Goal: Transaction & Acquisition: Subscribe to service/newsletter

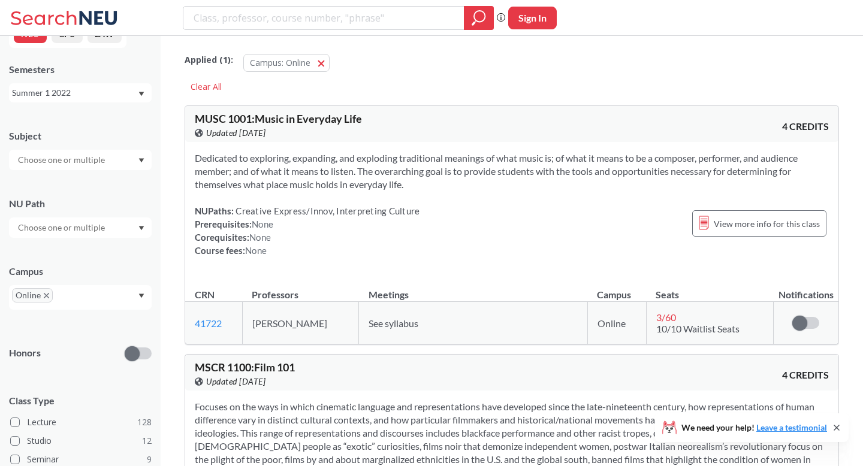
scroll to position [34, 0]
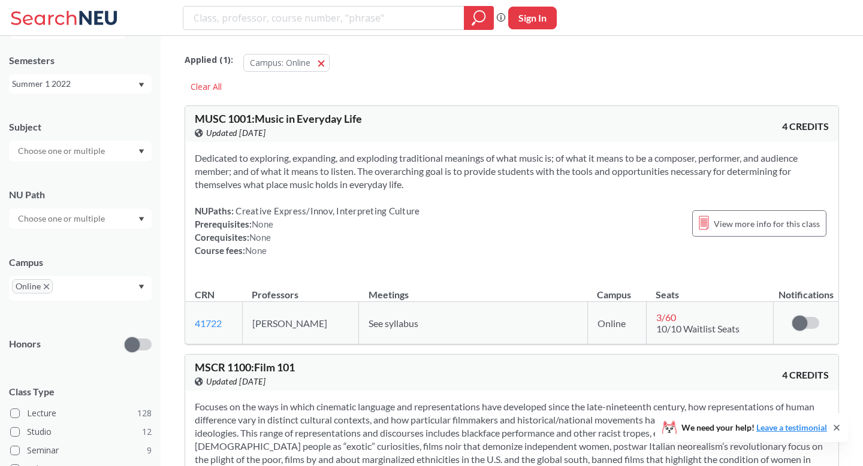
click at [78, 158] on div at bounding box center [80, 151] width 143 height 20
click at [63, 199] on p "Computer Science" at bounding box center [84, 203] width 136 height 12
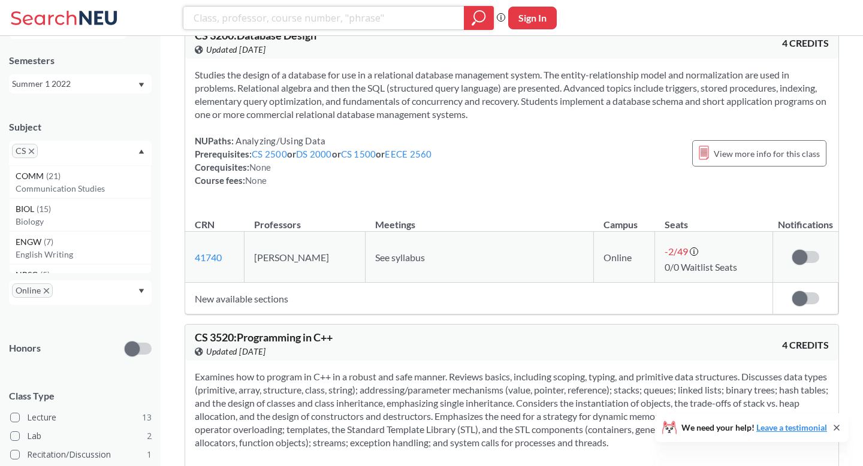
scroll to position [2484, 0]
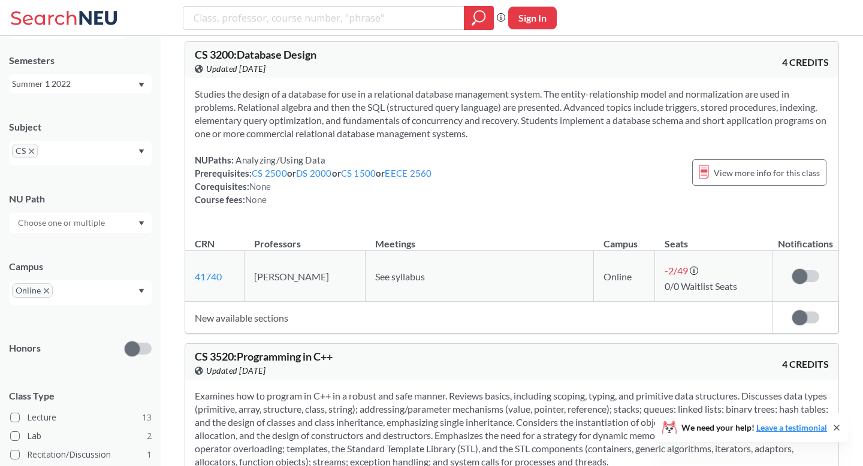
drag, startPoint x: 324, startPoint y: 235, endPoint x: 537, endPoint y: 294, distance: 220.4
click at [535, 294] on div "CS 1800 : Discrete Structures View this course on Banner. Updated [DATE] 4 CRED…" at bounding box center [512, 66] width 655 height 4889
click at [537, 294] on div "CS 1800 : Discrete Structures View this course on Banner. Updated [DATE] 4 CRED…" at bounding box center [512, 66] width 655 height 4889
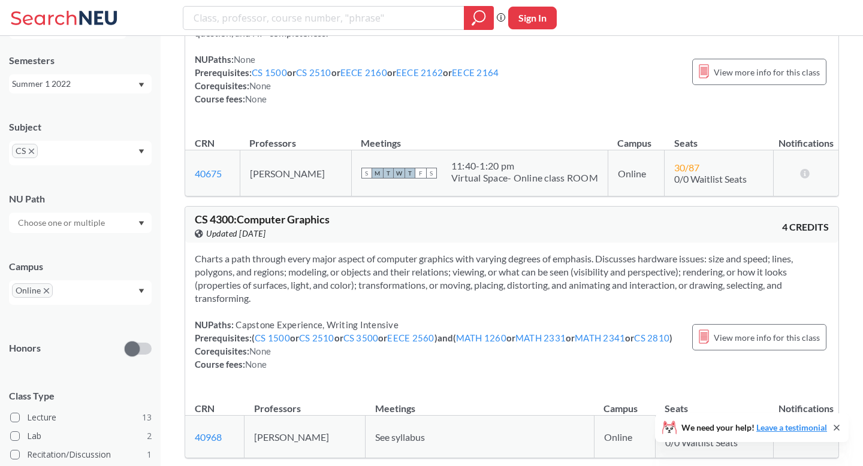
scroll to position [3185, 0]
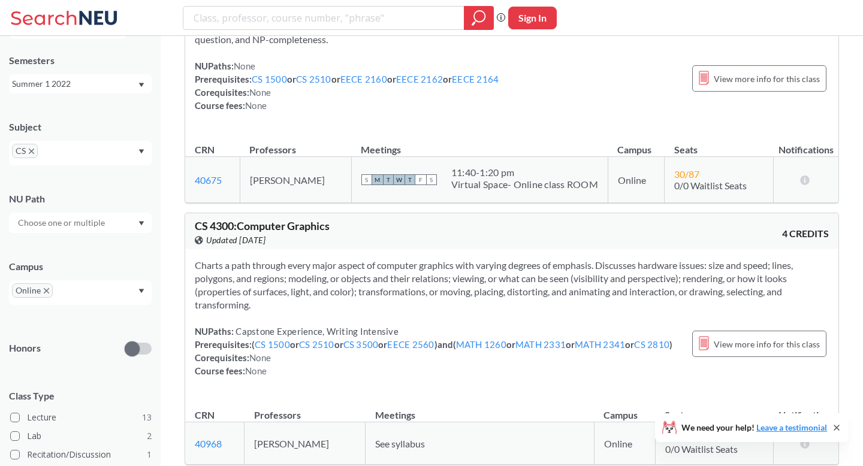
click at [34, 153] on span "CS" at bounding box center [25, 151] width 26 height 14
click at [31, 150] on icon "X to remove pill" at bounding box center [31, 151] width 5 height 5
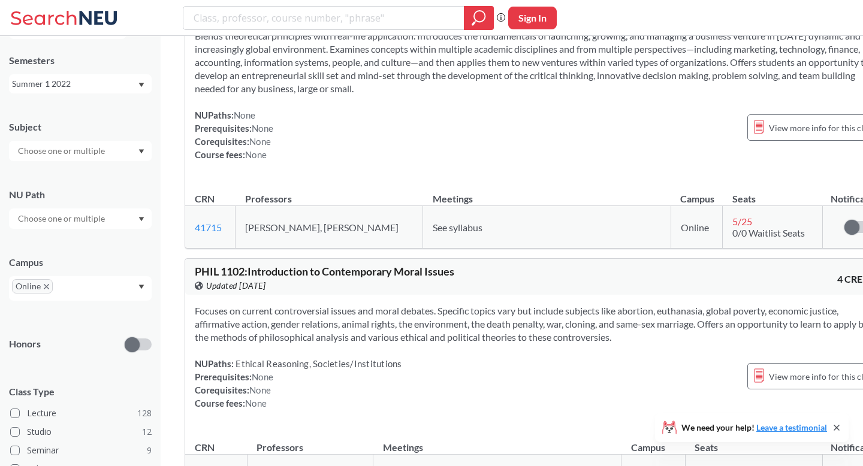
scroll to position [3185, 0]
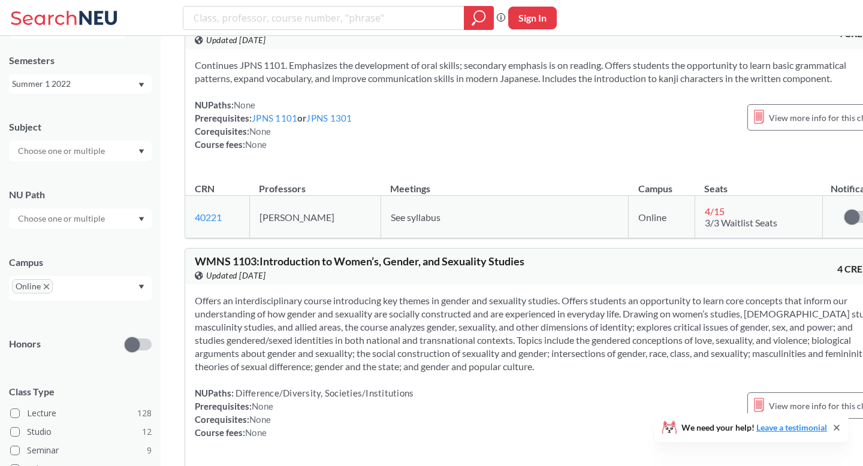
click at [79, 150] on input "text" at bounding box center [62, 151] width 101 height 14
type input "i"
type input "c"
click at [114, 106] on div "NEU CPS LAW Semesters Summer 1 2022 Subject COMM ( 21 ) Communication Studies C…" at bounding box center [80, 251] width 161 height 431
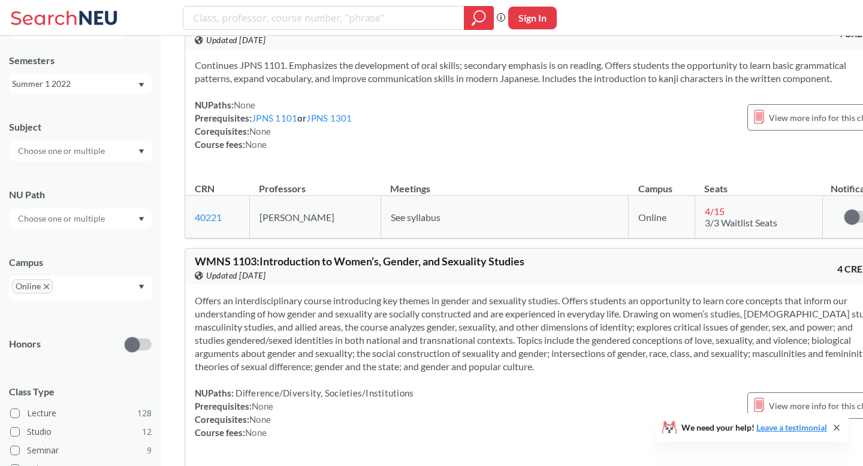
click at [117, 88] on div "Summer 1 2022" at bounding box center [74, 83] width 125 height 13
click at [95, 119] on div "Fall 2025" at bounding box center [80, 110] width 143 height 33
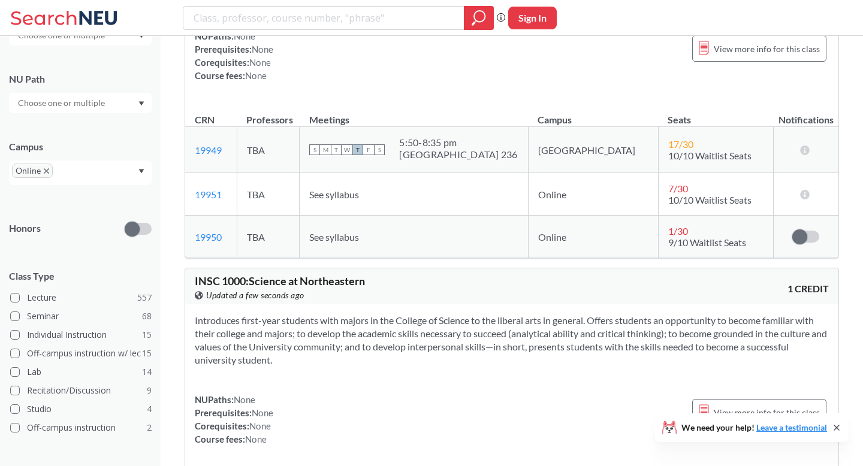
scroll to position [151, 0]
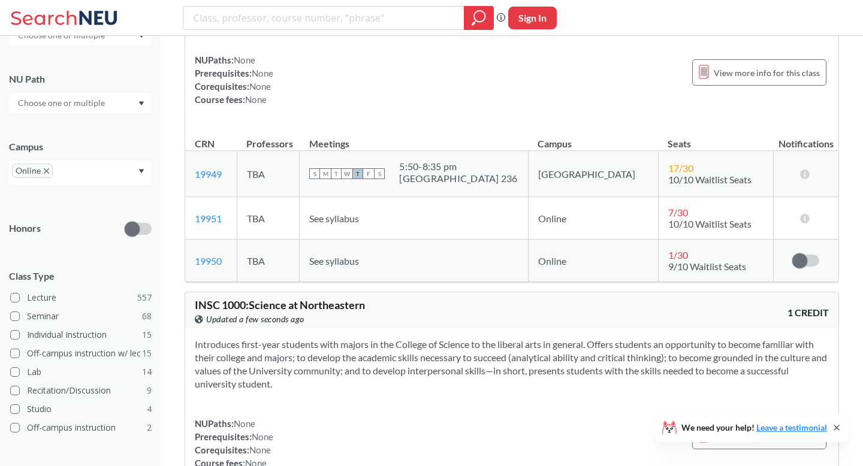
click at [103, 96] on input "text" at bounding box center [62, 103] width 101 height 14
type input "c"
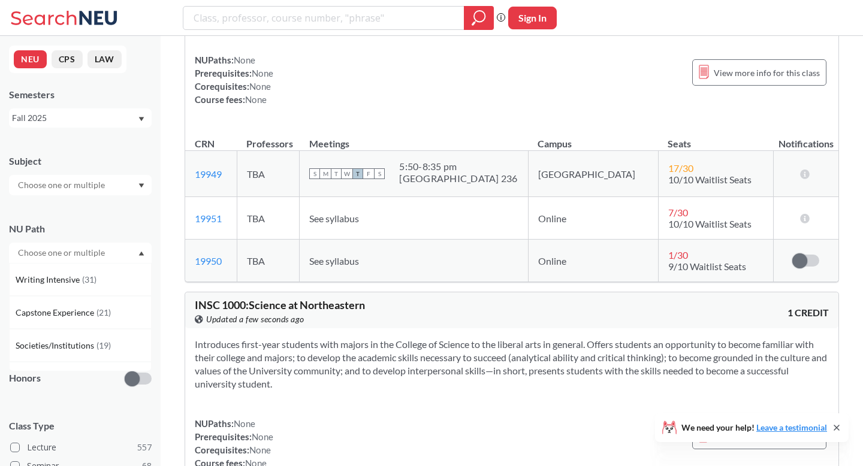
click at [70, 152] on div "Subject" at bounding box center [80, 169] width 143 height 53
click at [109, 112] on div "Fall 2025" at bounding box center [74, 118] width 125 height 13
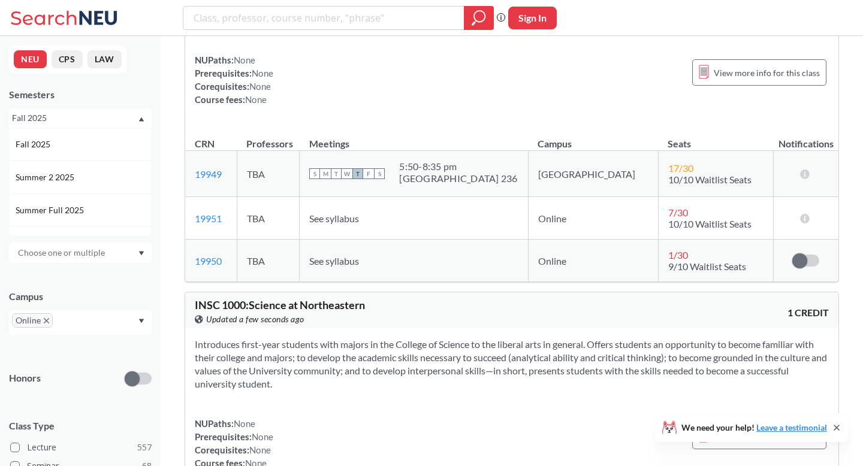
click at [124, 94] on div "Semesters" at bounding box center [80, 94] width 143 height 13
click at [130, 130] on div "NEU CPS LAW Semesters Fall 2025 Subject NU Path Campus Online Honors Class Type…" at bounding box center [80, 251] width 161 height 431
click at [130, 121] on div "Fall 2025" at bounding box center [74, 118] width 125 height 13
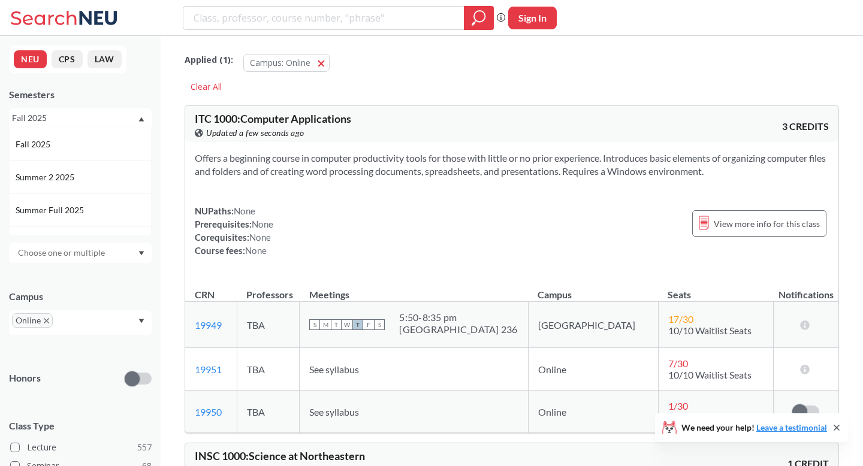
click at [254, 180] on div "Offers a beginning course in computer productivity tools for those with little …" at bounding box center [512, 209] width 654 height 134
click at [82, 248] on input "text" at bounding box center [62, 253] width 101 height 14
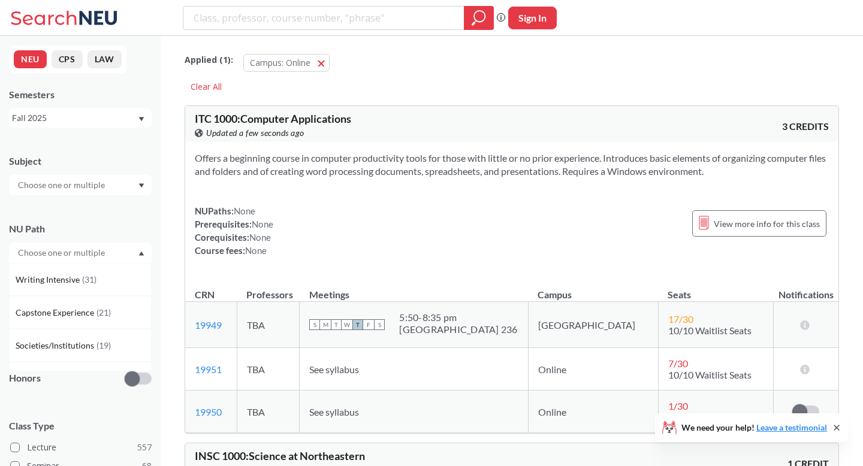
click at [103, 224] on div "NU Path" at bounding box center [80, 228] width 143 height 13
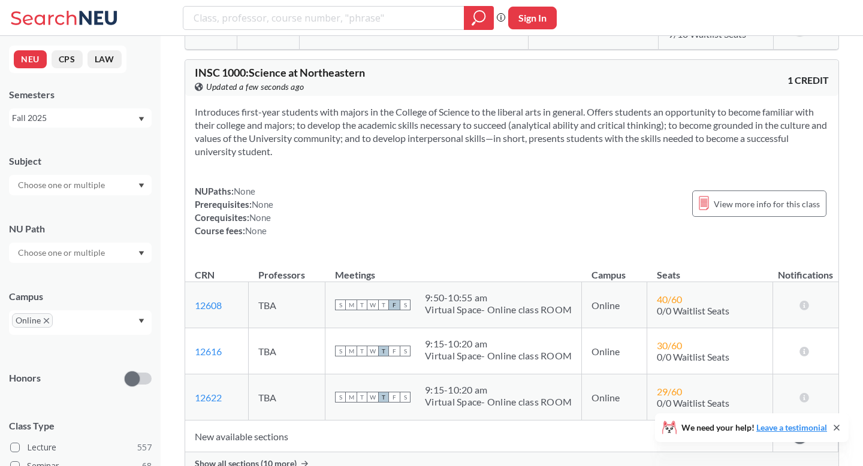
scroll to position [388, 0]
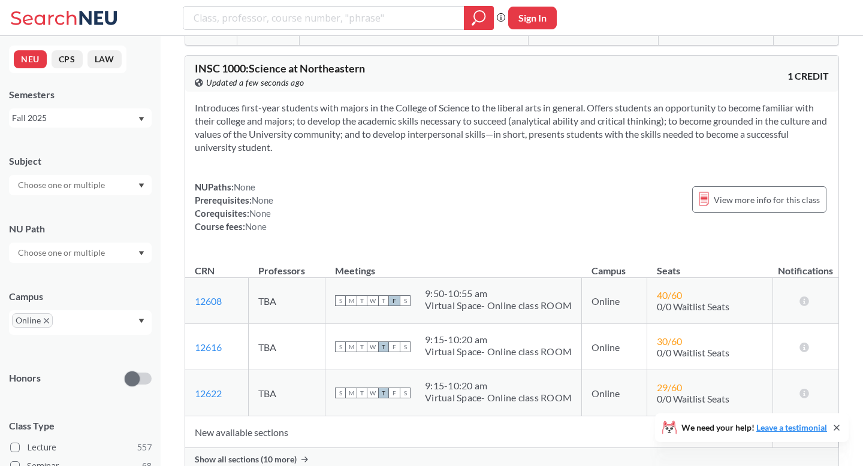
click at [95, 179] on input "text" at bounding box center [62, 185] width 101 height 14
click at [74, 225] on p "Computer Science" at bounding box center [84, 226] width 136 height 12
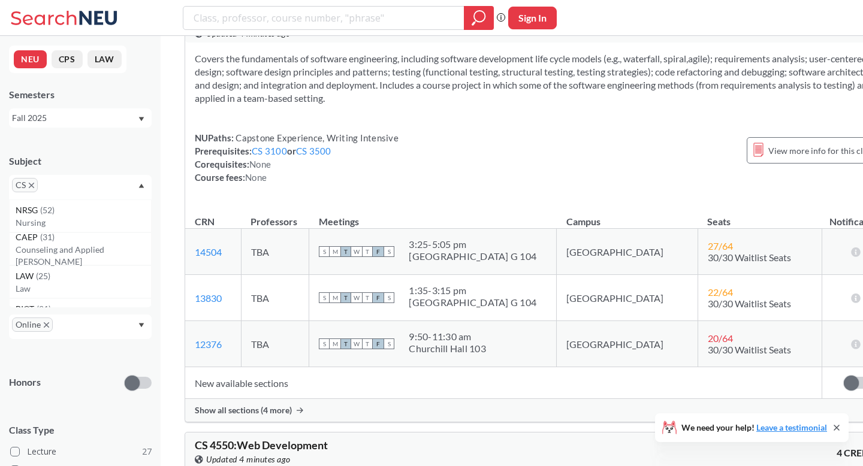
scroll to position [2257, 0]
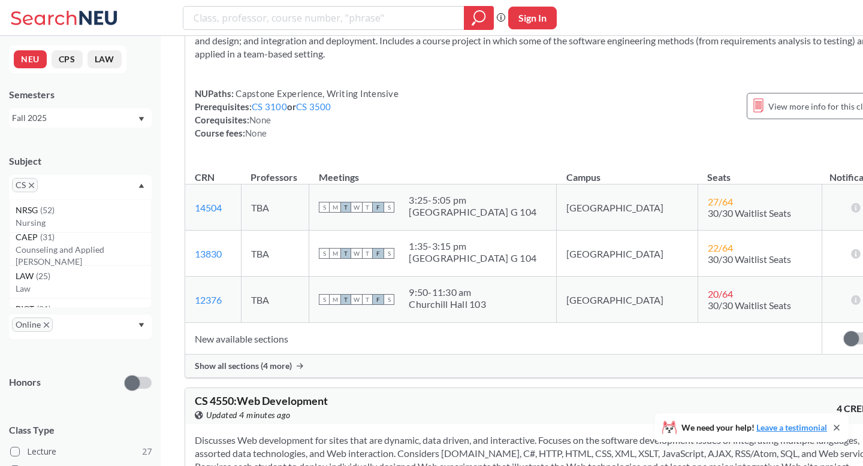
click at [110, 164] on div "Subject" at bounding box center [80, 161] width 143 height 13
click at [54, 326] on div "Online" at bounding box center [80, 327] width 143 height 25
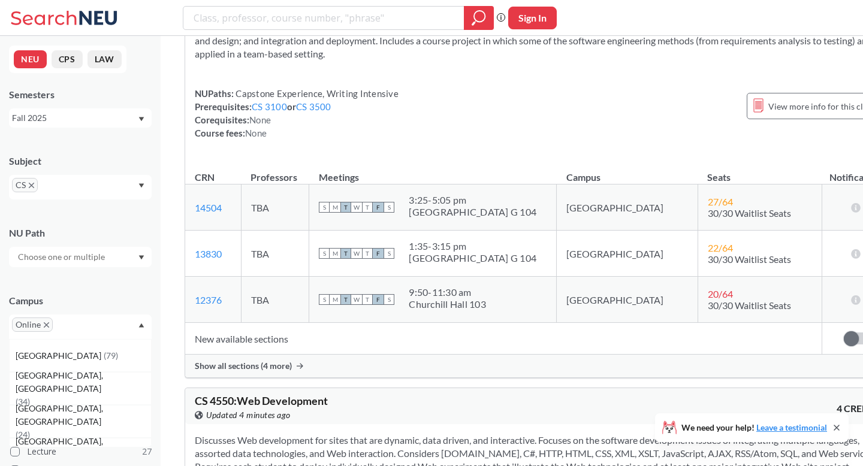
click at [121, 287] on div "Campus Online [GEOGRAPHIC_DATA] ( 79 ) [GEOGRAPHIC_DATA], [GEOGRAPHIC_DATA] ( 3…" at bounding box center [80, 310] width 143 height 57
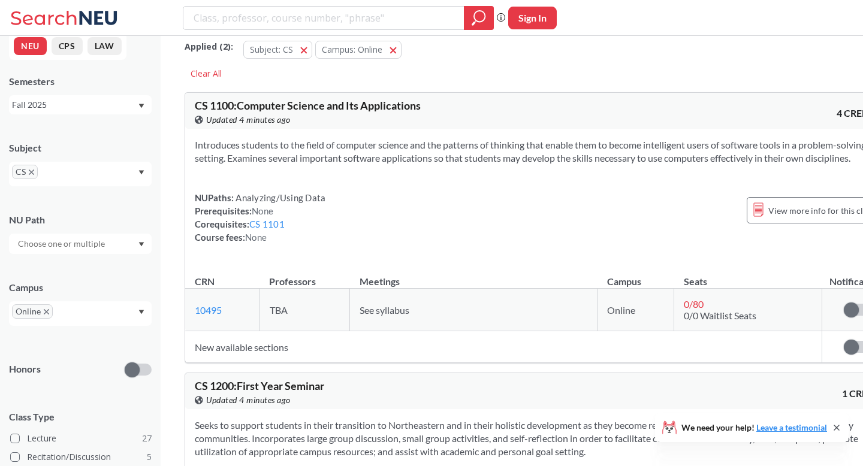
scroll to position [0, 0]
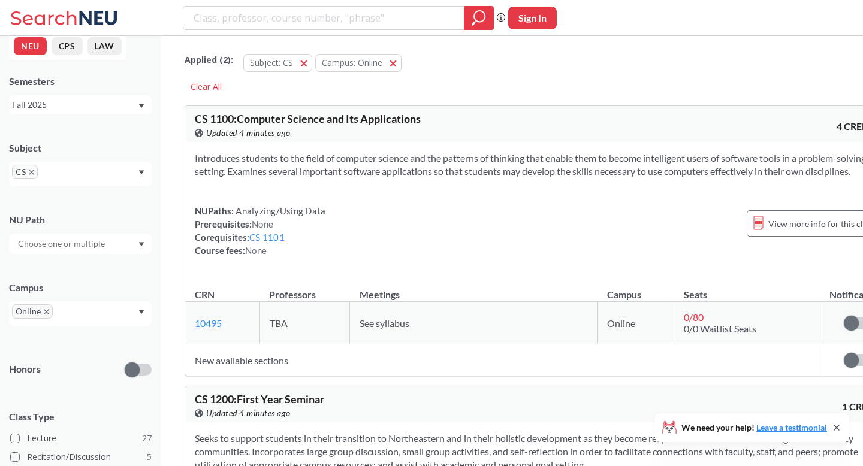
click at [763, 56] on div "Applied ( 2 ): Subject: CS CS Campus: Online Online" at bounding box center [539, 60] width 709 height 36
click at [35, 173] on span "CS" at bounding box center [25, 172] width 26 height 14
click at [31, 173] on icon "X to remove pill" at bounding box center [31, 172] width 5 height 5
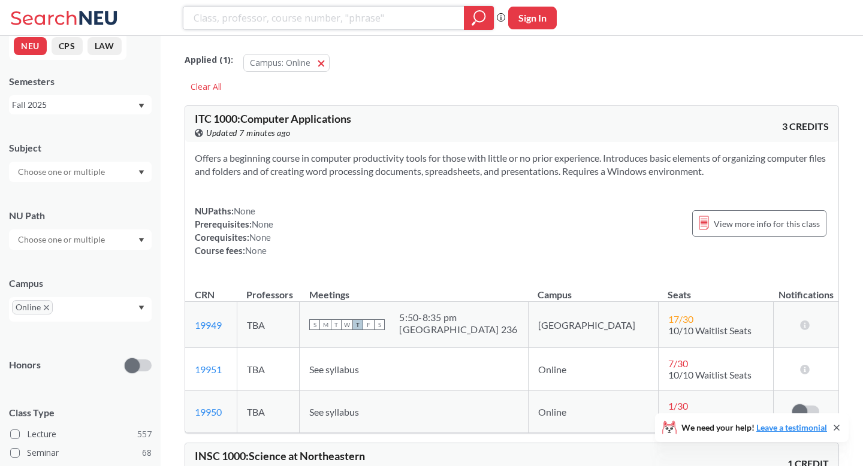
click at [354, 10] on input "search" at bounding box center [323, 18] width 263 height 20
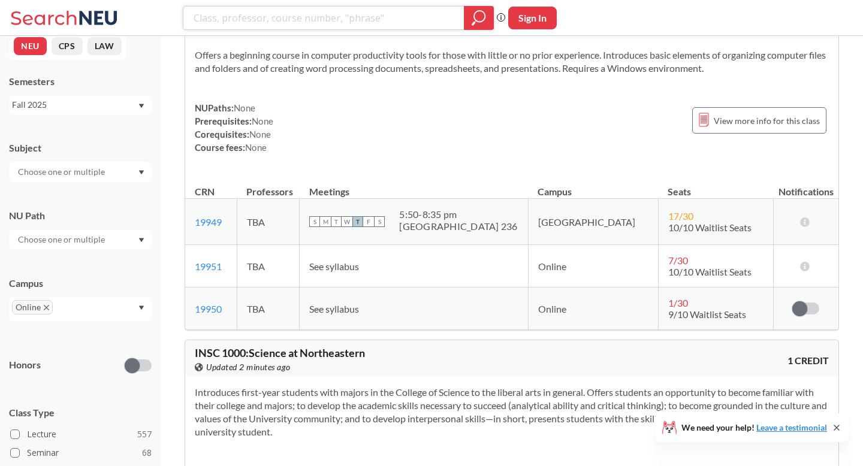
scroll to position [103, 0]
click at [320, 13] on input "search" at bounding box center [323, 18] width 263 height 20
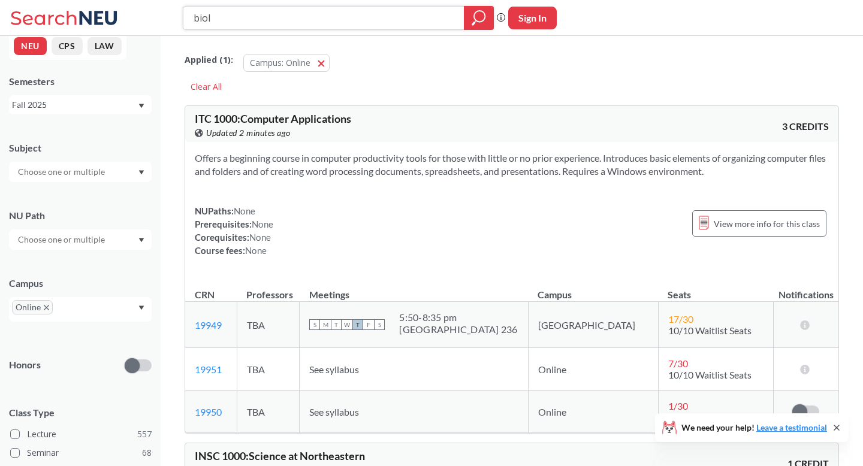
type input "biol"
click at [473, 20] on icon "magnifying glass" at bounding box center [479, 18] width 14 height 17
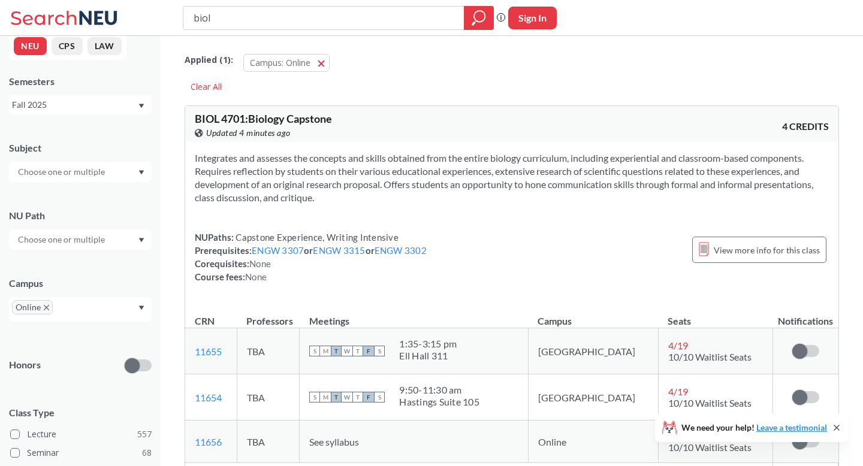
click at [316, 20] on input "biol" at bounding box center [323, 18] width 263 height 20
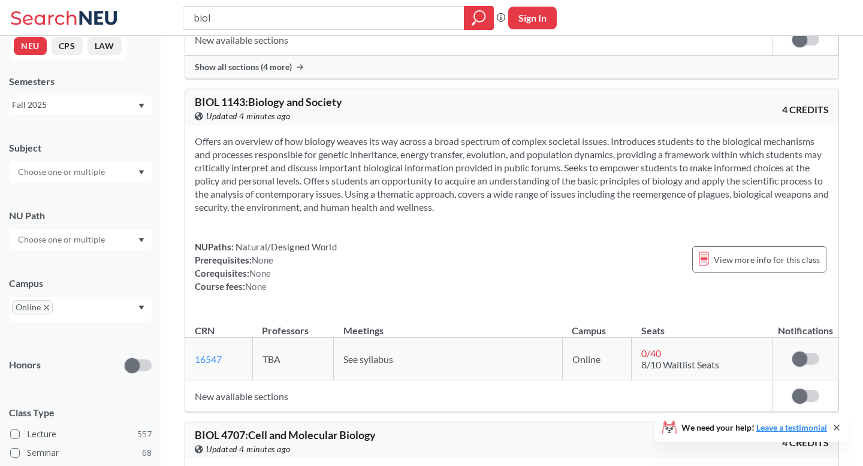
scroll to position [427, 0]
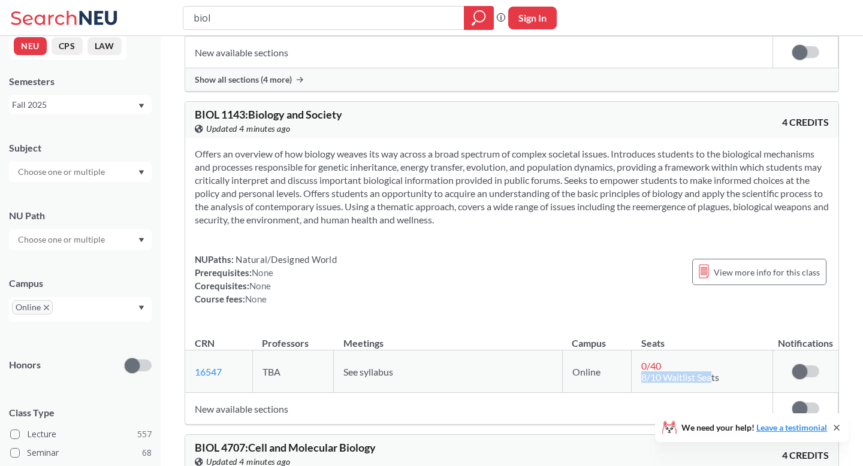
drag, startPoint x: 640, startPoint y: 381, endPoint x: 712, endPoint y: 381, distance: 72.0
click at [712, 381] on span "8/10 Waitlist Seats" at bounding box center [681, 377] width 78 height 11
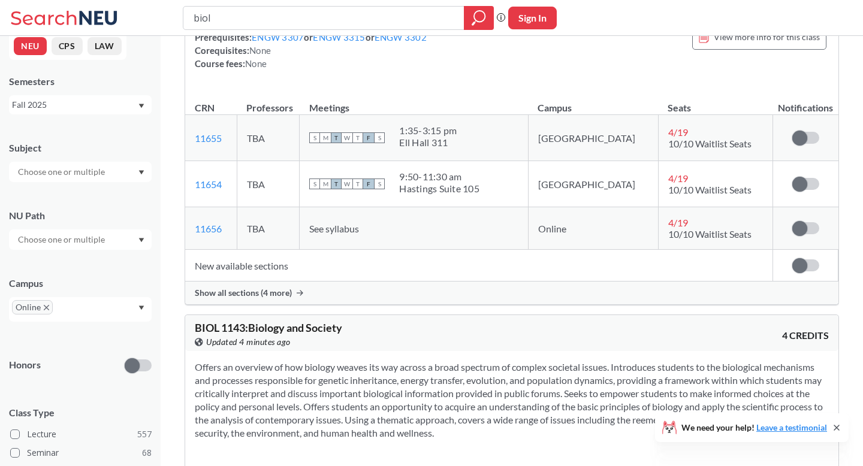
scroll to position [43, 0]
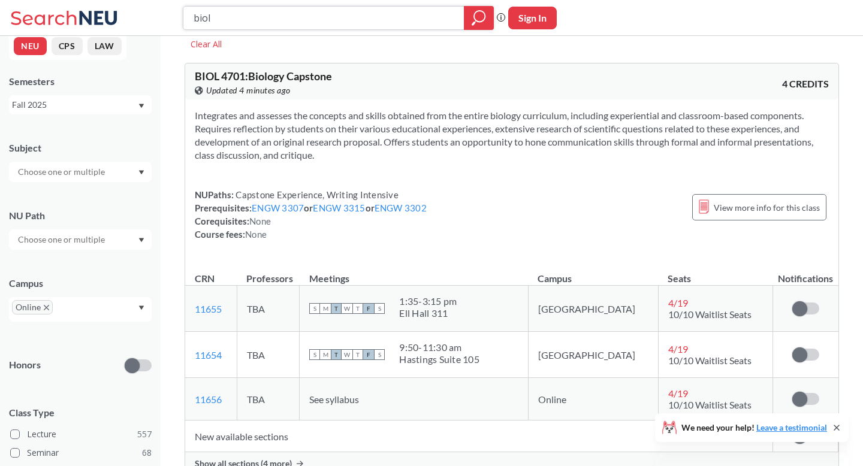
drag, startPoint x: 250, startPoint y: 23, endPoint x: 162, endPoint y: 23, distance: 88.1
click at [162, 23] on div "biol Phrase search guarantees the exact search appears in the results. Ex. If y…" at bounding box center [431, 18] width 863 height 36
type input "engw"
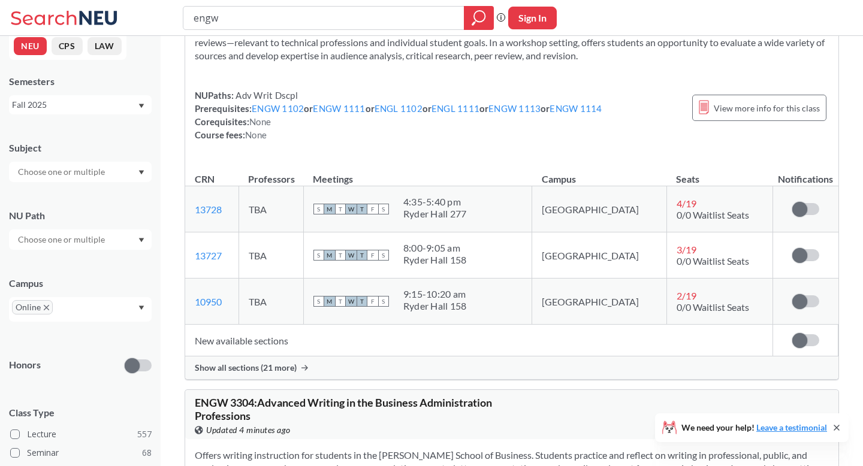
scroll to position [146, 0]
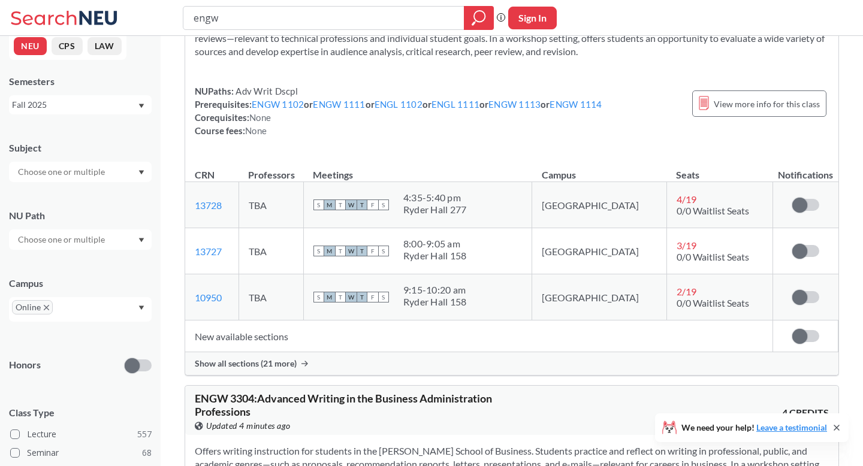
click at [277, 359] on span "Show all sections (21 more)" at bounding box center [246, 364] width 102 height 11
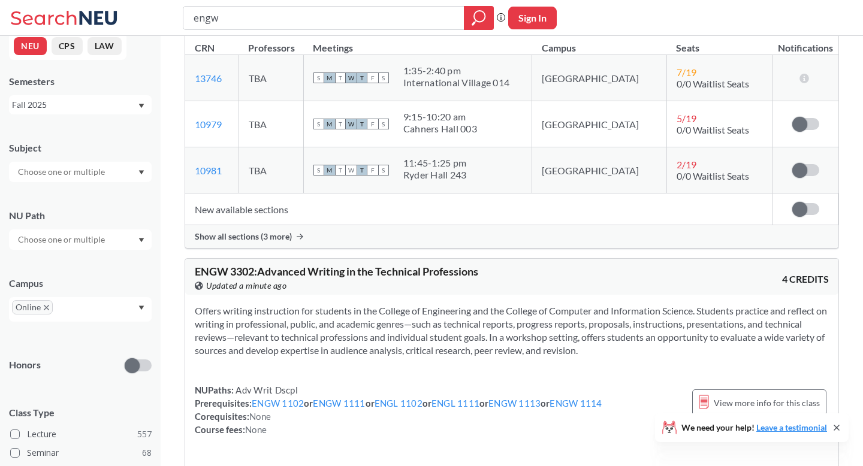
scroll to position [717, 0]
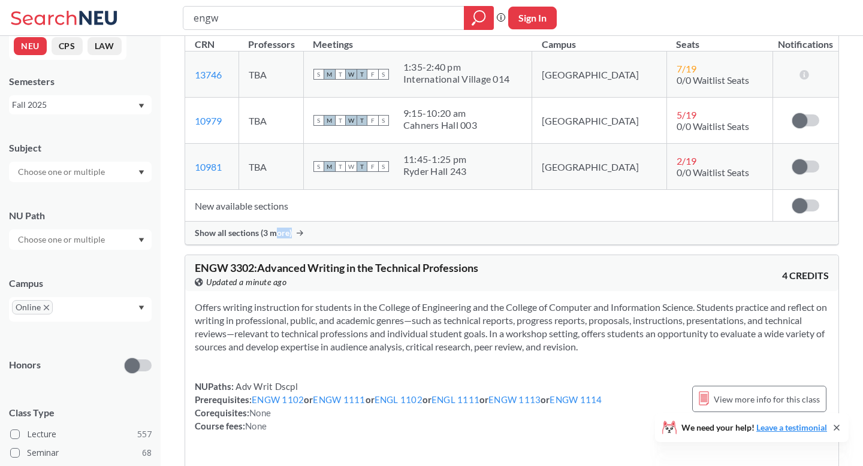
drag, startPoint x: 276, startPoint y: 232, endPoint x: 393, endPoint y: 253, distance: 119.4
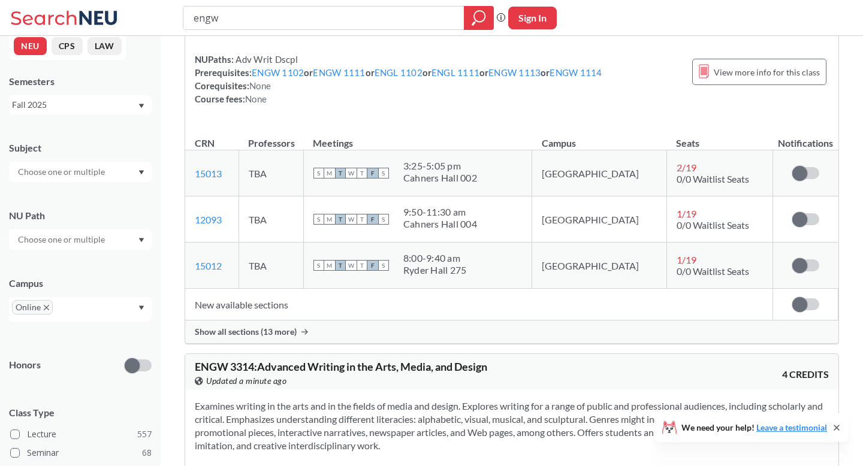
scroll to position [173, 0]
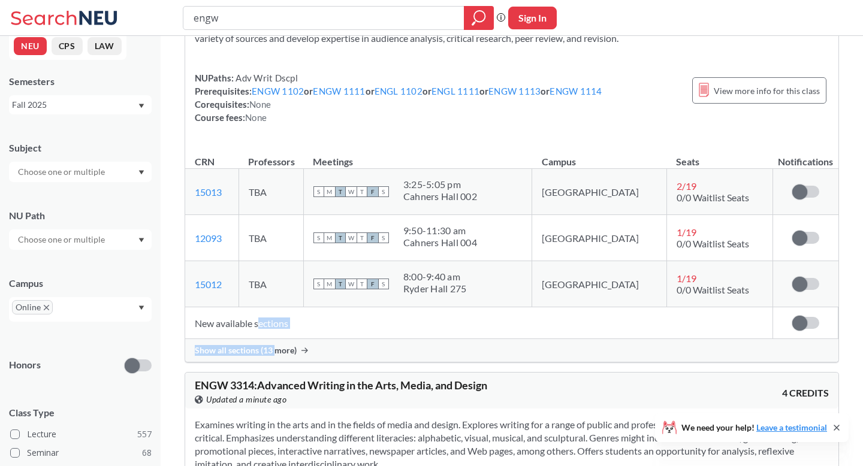
drag, startPoint x: 258, startPoint y: 326, endPoint x: 299, endPoint y: 356, distance: 50.6
click at [281, 352] on div "ENGW 3307 : Advanced Writing in the Sciences View this course on Banner. Update…" at bounding box center [512, 148] width 655 height 430
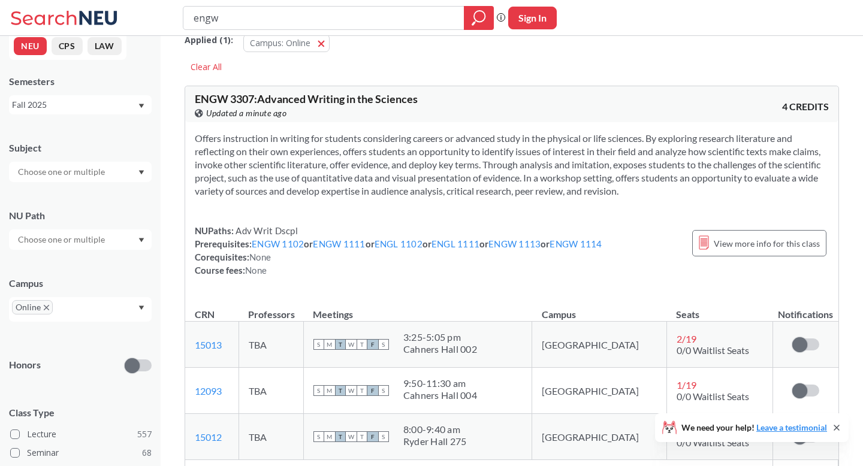
scroll to position [0, 0]
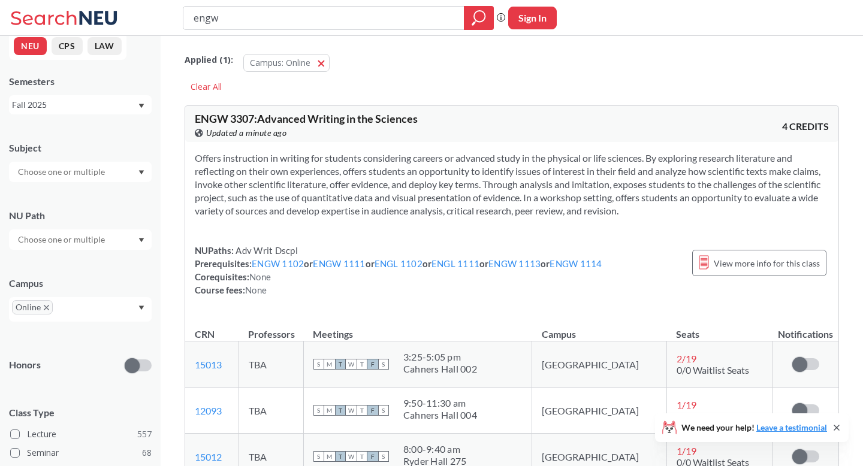
click at [112, 176] on div at bounding box center [80, 172] width 143 height 20
click at [71, 194] on p "English Writing" at bounding box center [84, 199] width 136 height 12
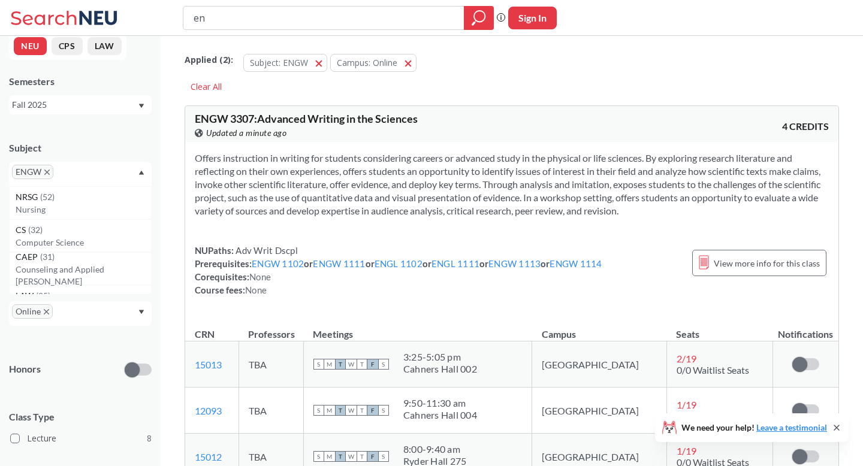
type input "e"
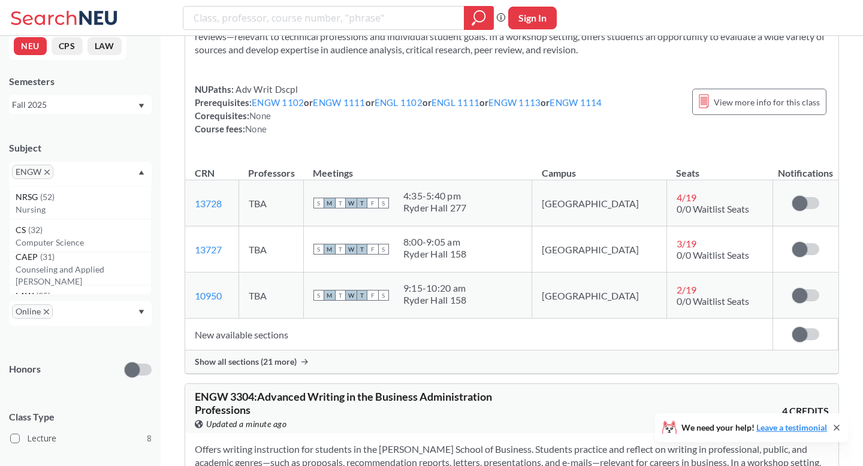
scroll to position [154, 0]
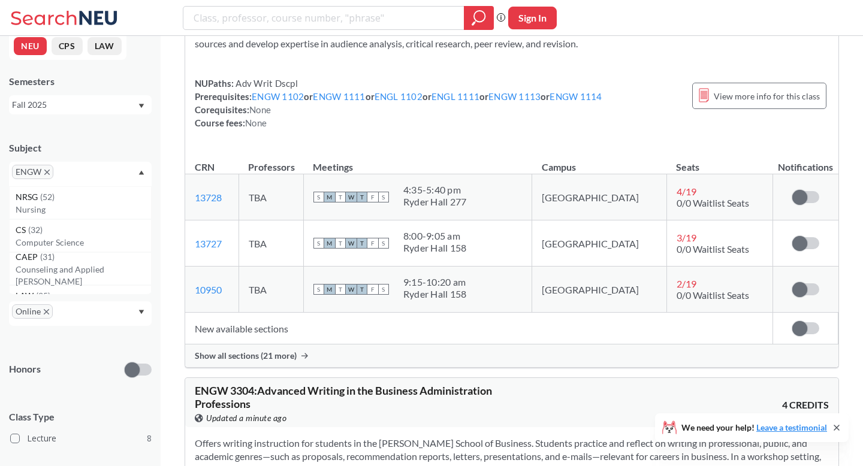
click at [248, 353] on span "Show all sections (21 more)" at bounding box center [246, 356] width 102 height 11
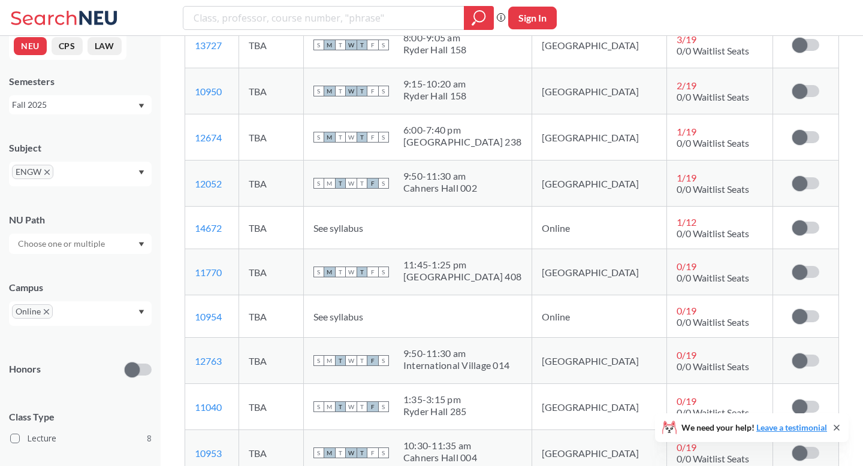
scroll to position [389, 0]
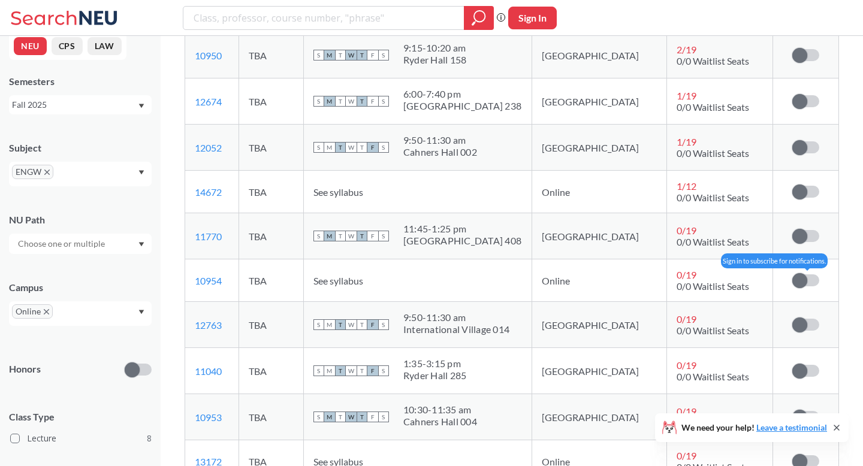
click at [808, 285] on label at bounding box center [806, 281] width 27 height 12
click at [793, 275] on input "checkbox" at bounding box center [793, 275] width 0 height 0
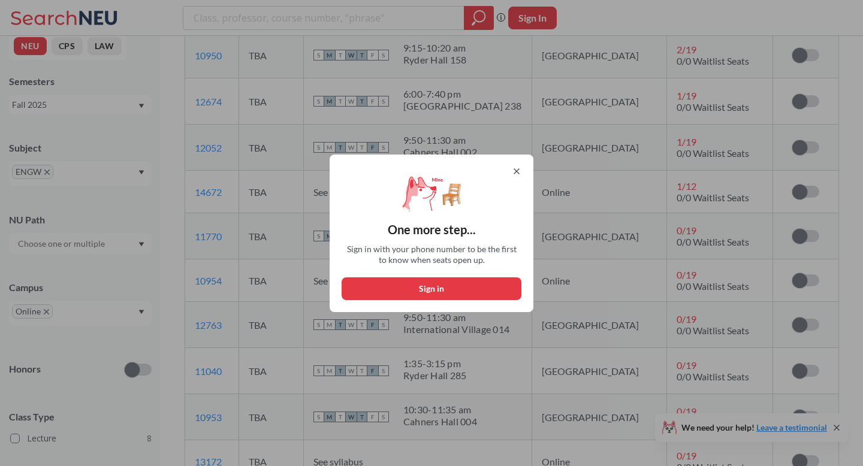
click at [438, 284] on button "Sign in" at bounding box center [432, 289] width 180 height 23
select select "US"
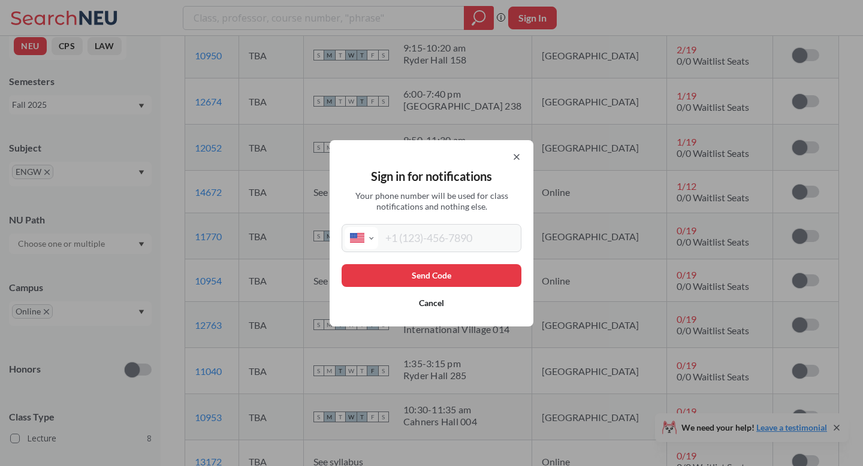
click at [426, 247] on input "tel" at bounding box center [448, 238] width 140 height 22
type input "[PHONE_NUMBER]"
click at [423, 282] on button "Send Code" at bounding box center [432, 275] width 180 height 23
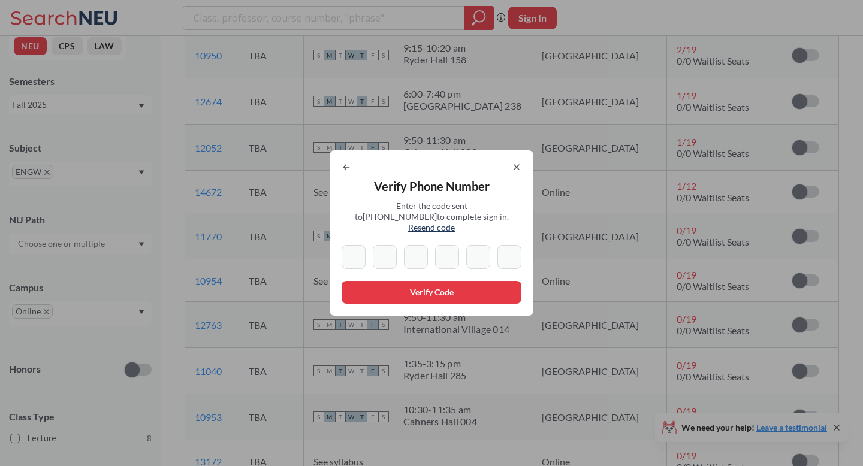
type input "5"
type input "6"
type input "4"
type input "9"
type input "7"
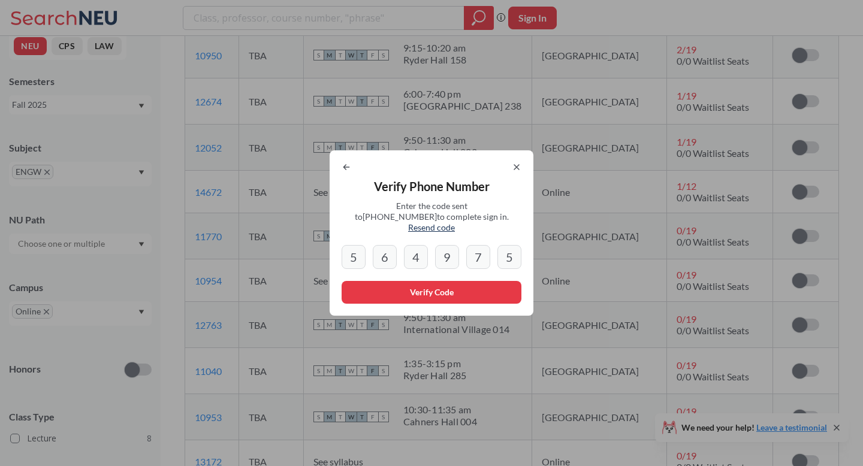
type input "5"
click at [438, 289] on button "Verify Code" at bounding box center [432, 292] width 180 height 23
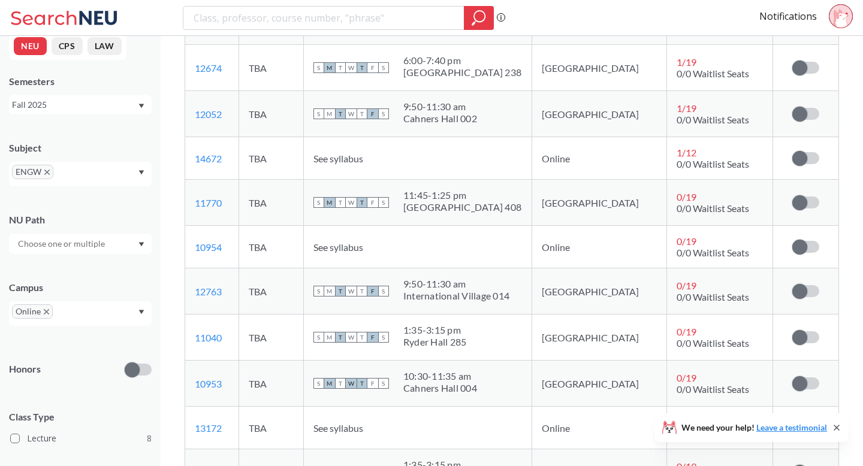
scroll to position [423, 0]
click at [806, 251] on span at bounding box center [800, 246] width 15 height 15
click at [793, 240] on input "checkbox" at bounding box center [793, 240] width 0 height 0
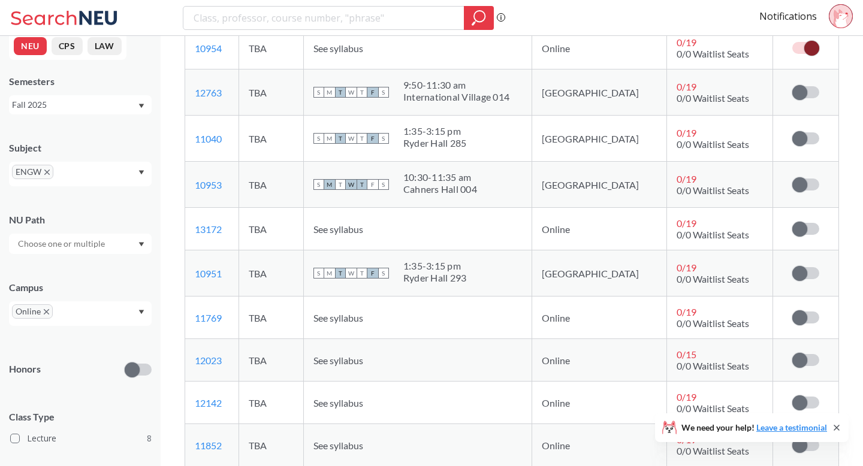
scroll to position [623, 0]
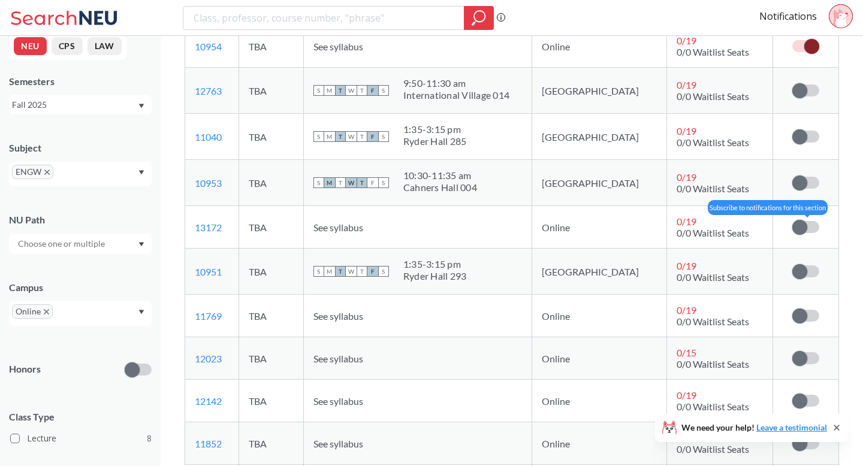
click at [811, 225] on label at bounding box center [806, 227] width 27 height 12
click at [793, 221] on input "checkbox" at bounding box center [793, 221] width 0 height 0
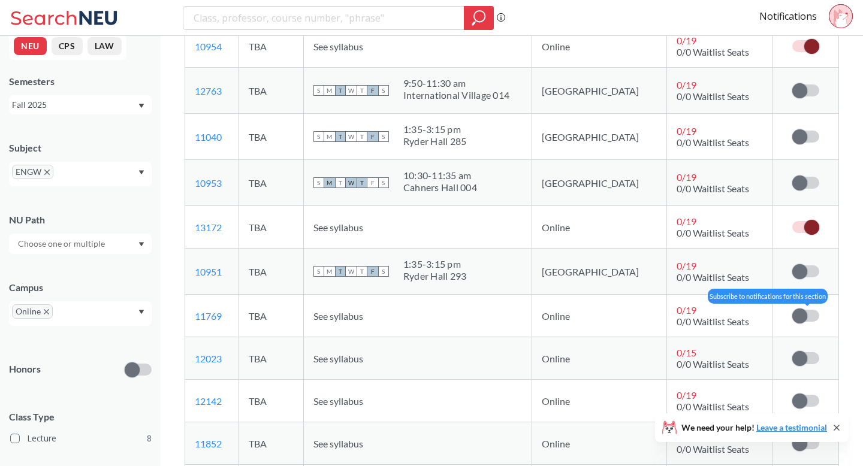
click at [808, 317] on label at bounding box center [806, 316] width 27 height 12
click at [793, 310] on input "checkbox" at bounding box center [793, 310] width 0 height 0
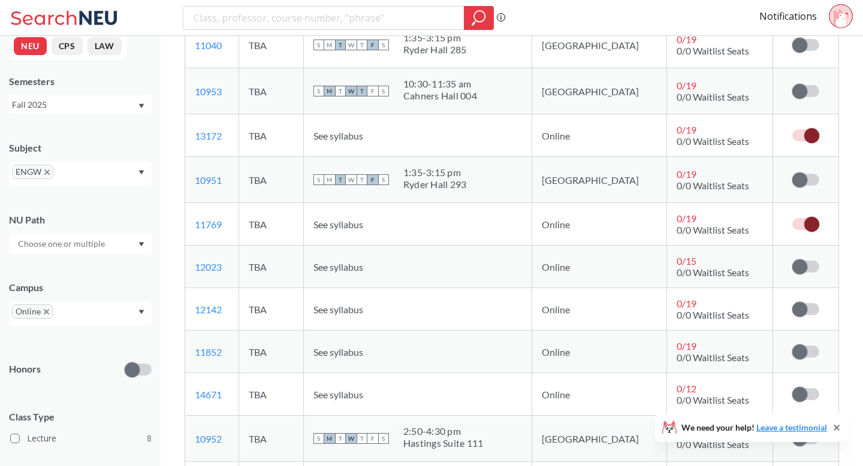
scroll to position [721, 0]
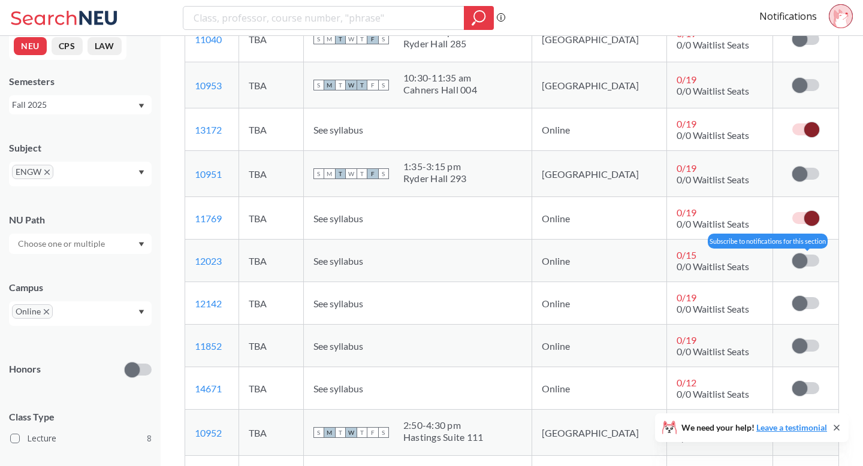
click at [807, 266] on label at bounding box center [806, 261] width 27 height 12
click at [793, 255] on input "checkbox" at bounding box center [793, 255] width 0 height 0
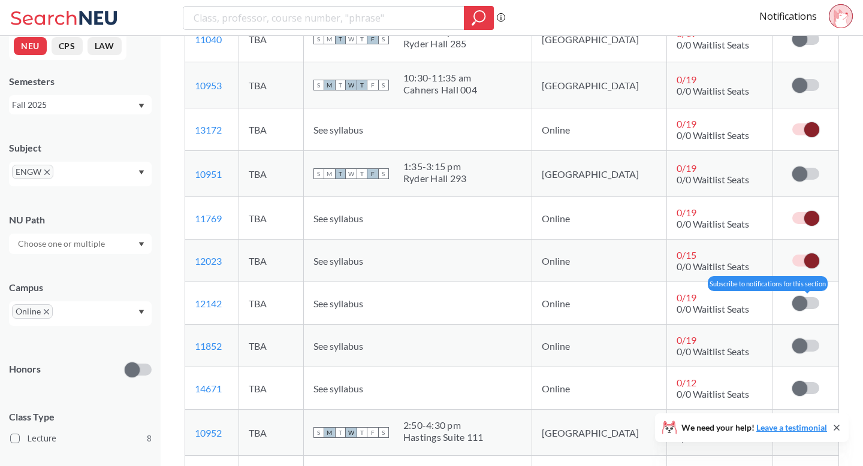
click at [806, 305] on span at bounding box center [800, 303] width 15 height 15
click at [793, 297] on input "checkbox" at bounding box center [793, 297] width 0 height 0
click at [802, 354] on td "Subscribe to notifications for this section" at bounding box center [805, 346] width 65 height 43
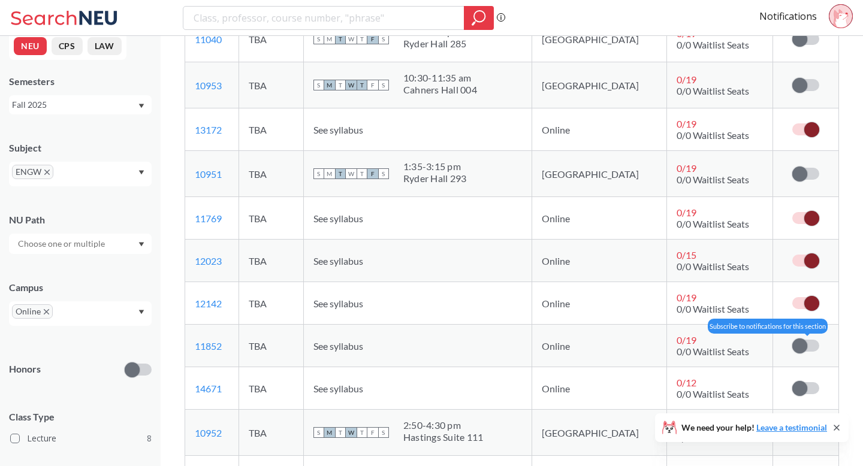
click at [803, 347] on span at bounding box center [800, 346] width 15 height 15
click at [793, 340] on input "checkbox" at bounding box center [793, 340] width 0 height 0
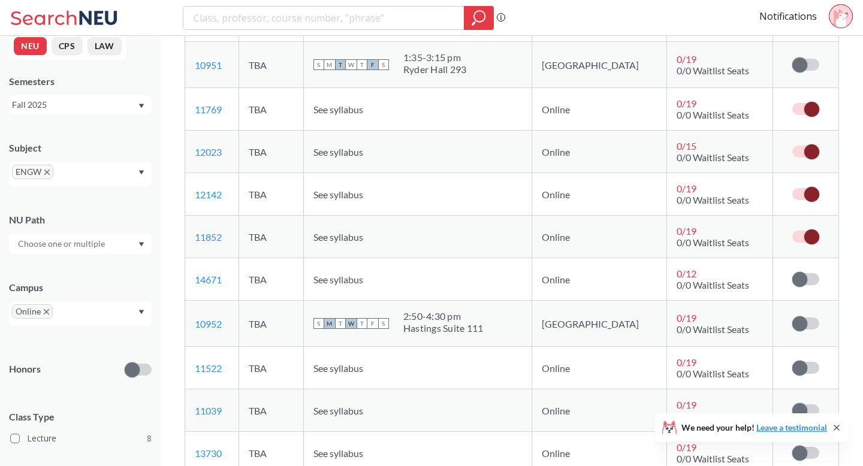
scroll to position [832, 0]
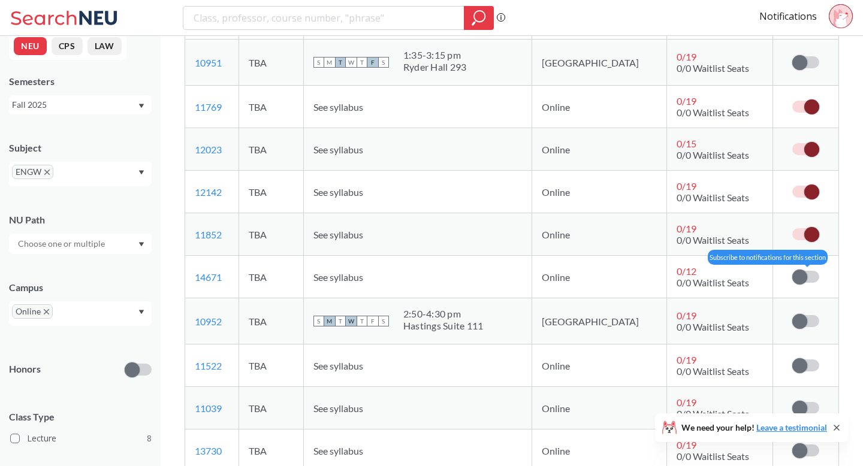
click at [803, 277] on span at bounding box center [800, 277] width 15 height 15
click at [793, 271] on input "checkbox" at bounding box center [793, 271] width 0 height 0
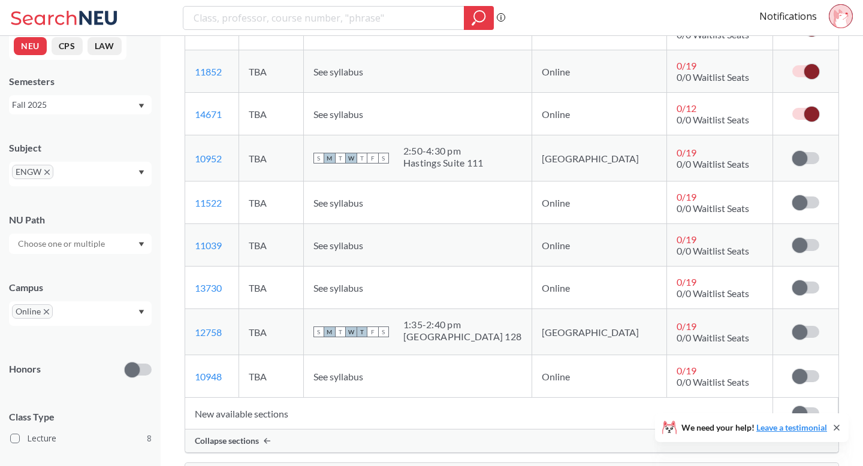
scroll to position [998, 0]
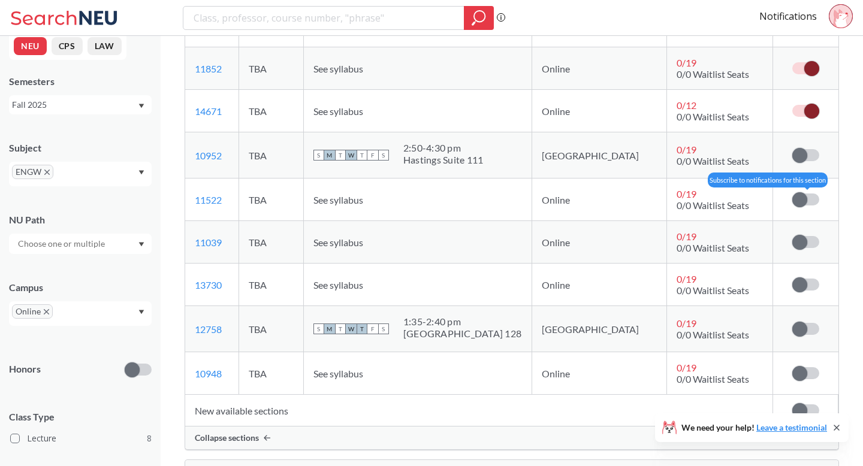
click at [800, 198] on span at bounding box center [800, 199] width 15 height 15
click at [793, 194] on input "checkbox" at bounding box center [793, 194] width 0 height 0
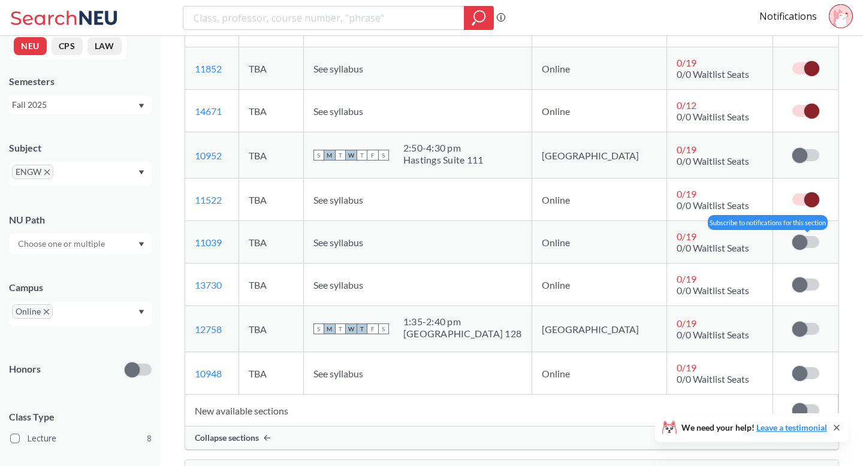
click at [805, 238] on span at bounding box center [800, 242] width 15 height 15
click at [793, 236] on input "checkbox" at bounding box center [793, 236] width 0 height 0
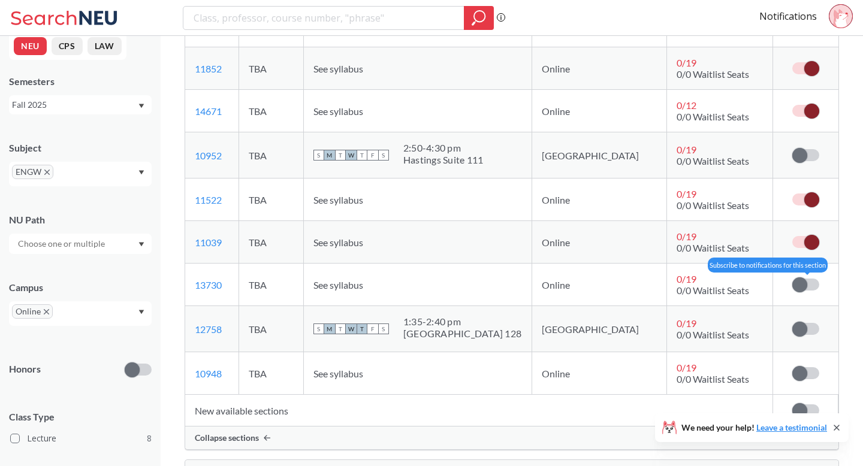
click at [817, 285] on label at bounding box center [806, 285] width 27 height 12
click at [793, 279] on input "checkbox" at bounding box center [793, 279] width 0 height 0
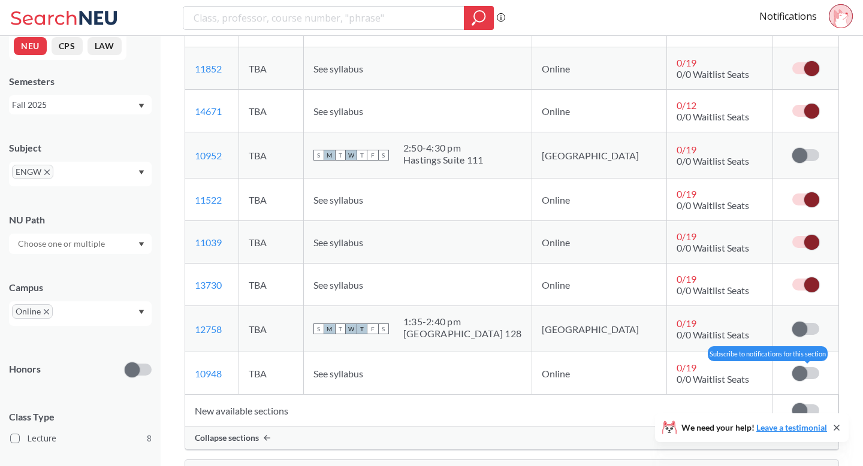
click at [812, 369] on label at bounding box center [806, 374] width 27 height 12
click at [793, 368] on input "checkbox" at bounding box center [793, 368] width 0 height 0
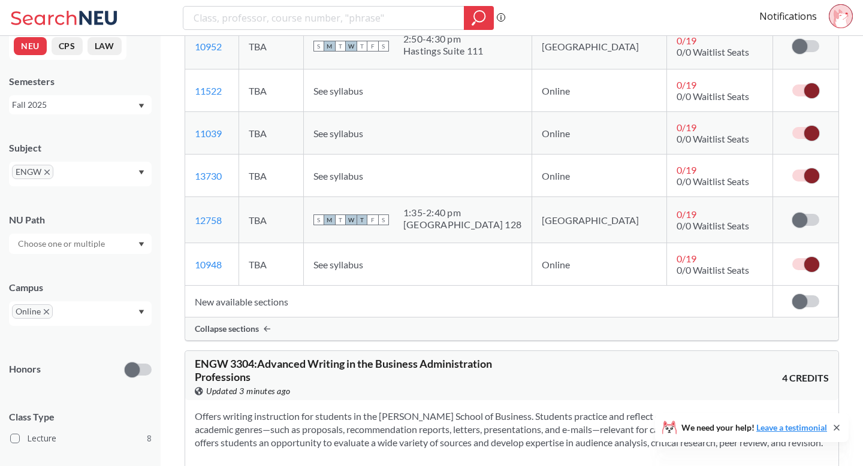
scroll to position [1112, 0]
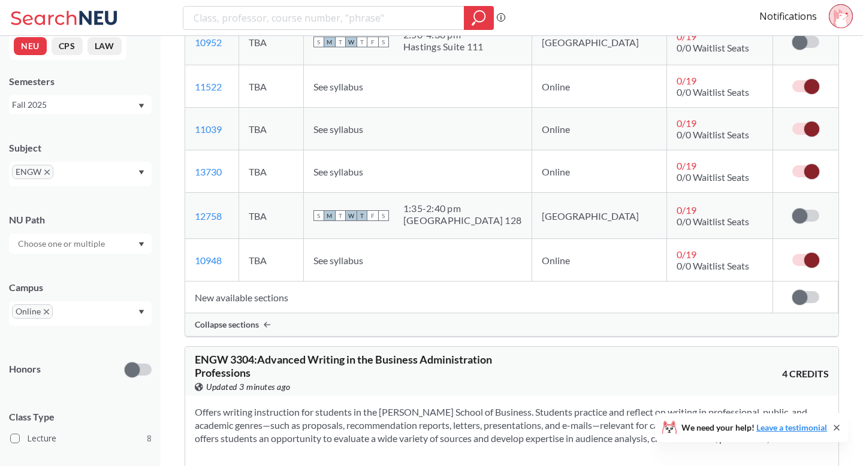
click at [796, 288] on td "Subscribe to notifications for this section" at bounding box center [805, 298] width 65 height 32
click at [798, 293] on span at bounding box center [800, 297] width 15 height 15
click at [793, 291] on input "checkbox" at bounding box center [793, 291] width 0 height 0
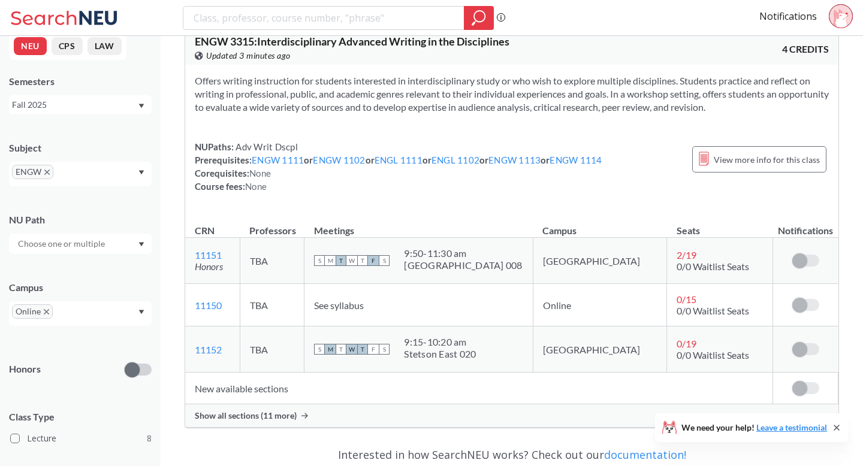
scroll to position [4022, 0]
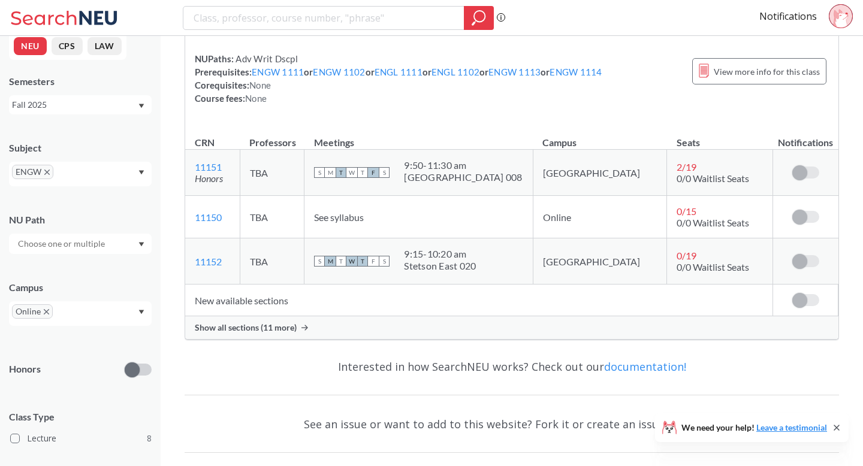
click at [228, 317] on td "New available sections" at bounding box center [479, 301] width 588 height 32
click at [278, 339] on div "Show all sections (11 more)" at bounding box center [512, 328] width 654 height 23
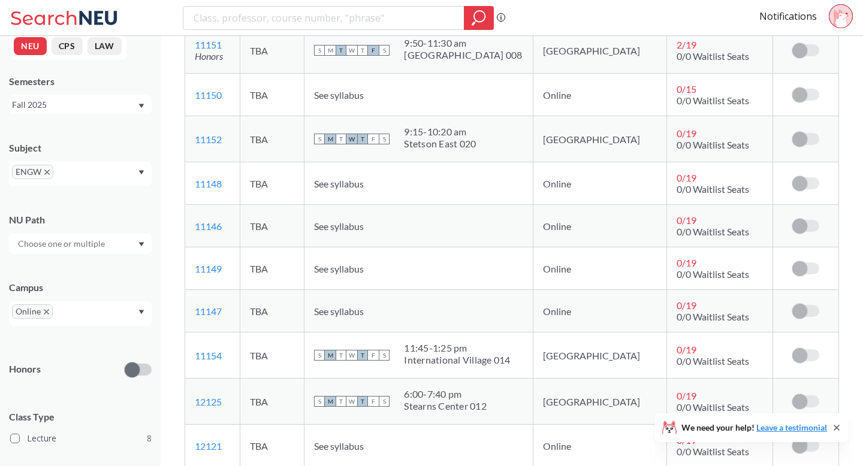
scroll to position [4149, 0]
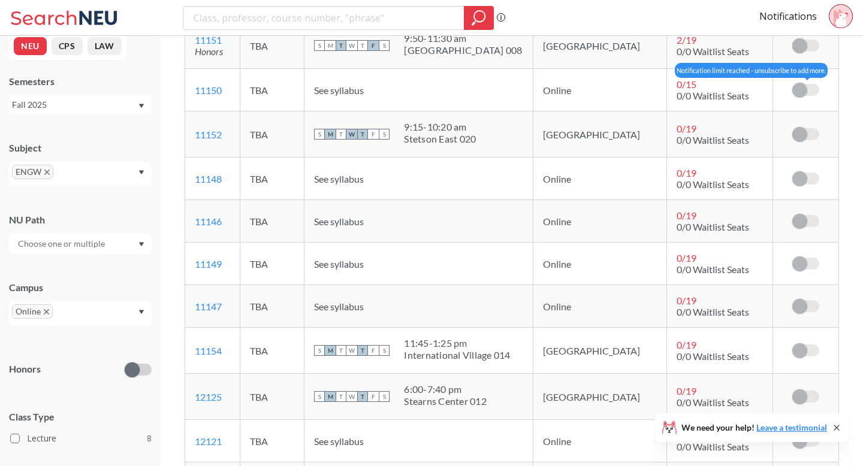
click at [801, 98] on span at bounding box center [800, 90] width 15 height 15
click at [796, 98] on span at bounding box center [800, 90] width 15 height 15
click at [836, 428] on icon at bounding box center [837, 428] width 5 height 5
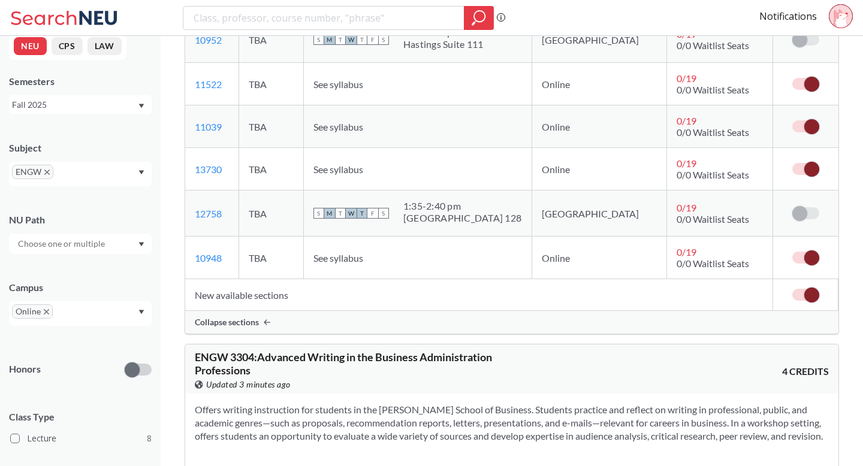
scroll to position [1115, 0]
click at [808, 288] on span at bounding box center [812, 294] width 15 height 15
click at [793, 288] on input "checkbox" at bounding box center [793, 288] width 0 height 0
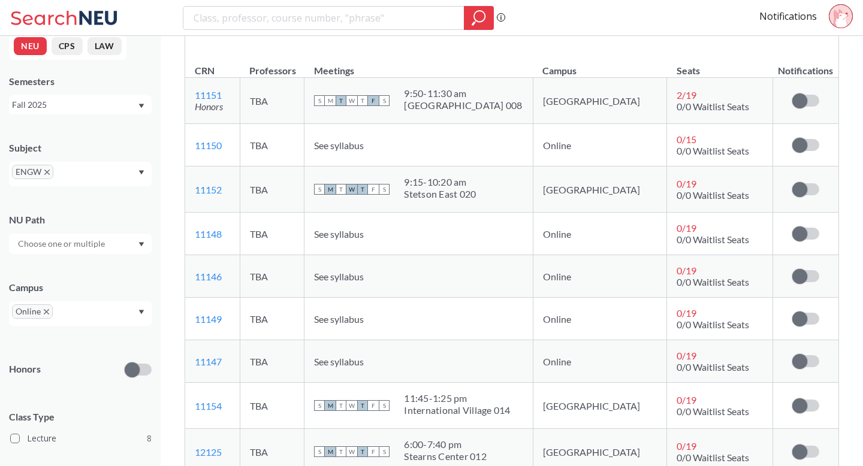
scroll to position [4100, 0]
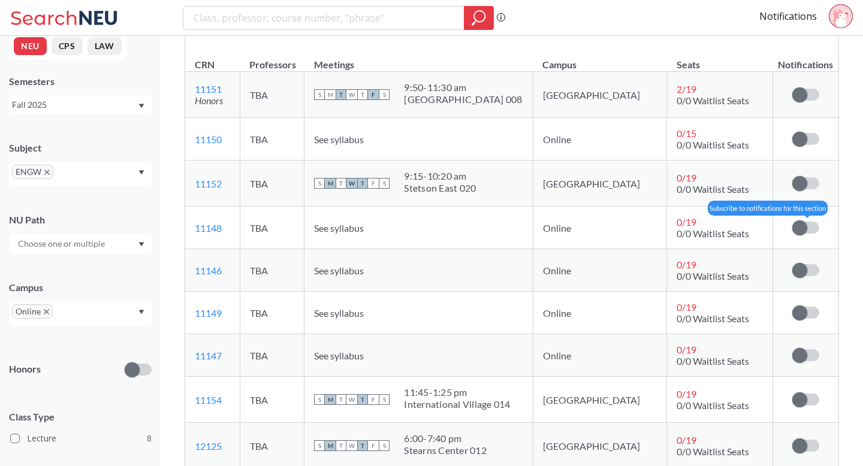
click at [803, 249] on td "Subscribe to notifications for this section" at bounding box center [805, 228] width 65 height 43
click at [803, 236] on span at bounding box center [800, 228] width 15 height 15
click at [793, 222] on input "checkbox" at bounding box center [793, 222] width 0 height 0
click at [805, 236] on span at bounding box center [812, 228] width 15 height 15
click at [793, 222] on input "checkbox" at bounding box center [793, 222] width 0 height 0
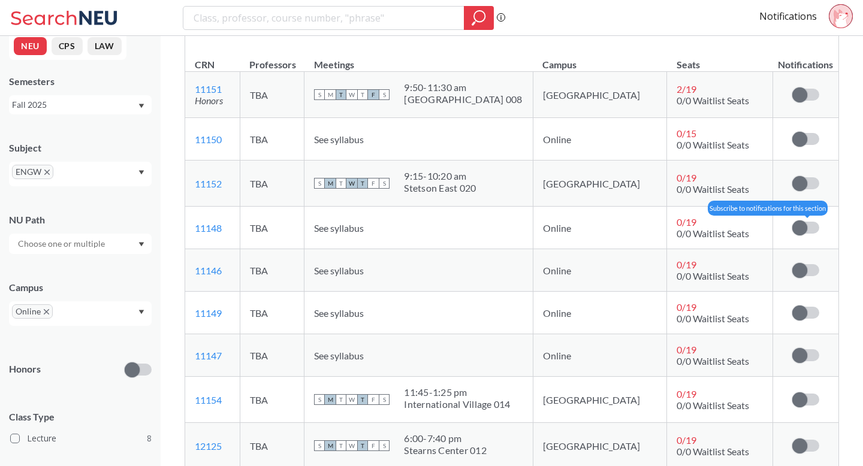
click at [803, 236] on span at bounding box center [800, 228] width 15 height 15
click at [793, 222] on input "checkbox" at bounding box center [793, 222] width 0 height 0
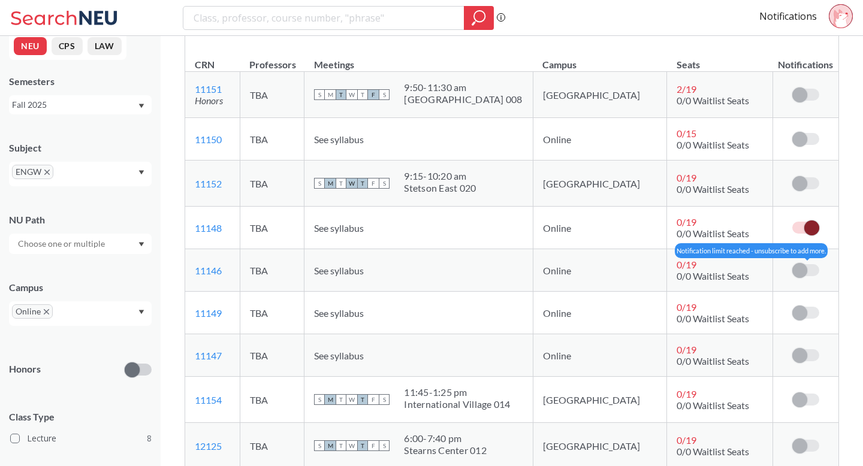
click at [803, 278] on span at bounding box center [800, 270] width 15 height 15
click at [809, 249] on td at bounding box center [805, 228] width 65 height 43
click at [811, 236] on span at bounding box center [812, 228] width 15 height 15
click at [793, 222] on input "checkbox" at bounding box center [793, 222] width 0 height 0
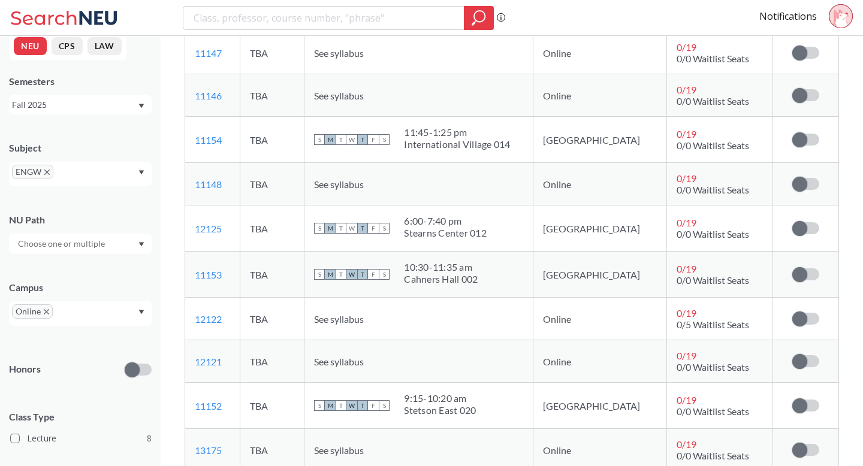
scroll to position [4282, 0]
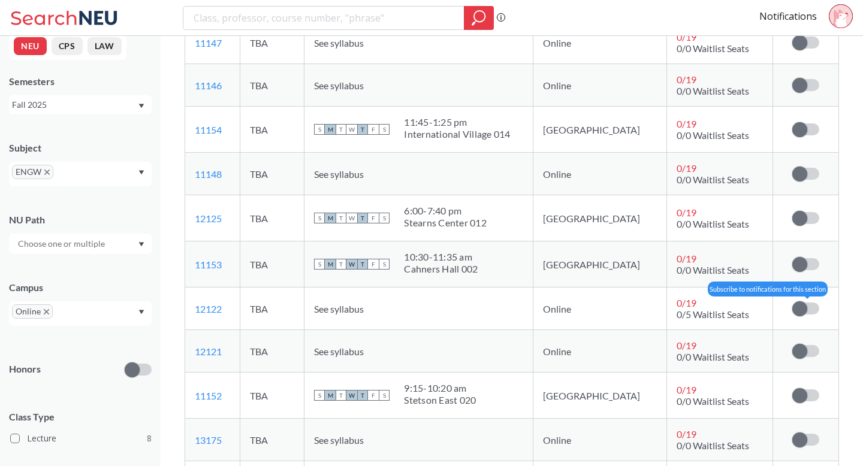
click at [802, 317] on span at bounding box center [800, 309] width 15 height 15
click at [793, 303] on input "checkbox" at bounding box center [793, 303] width 0 height 0
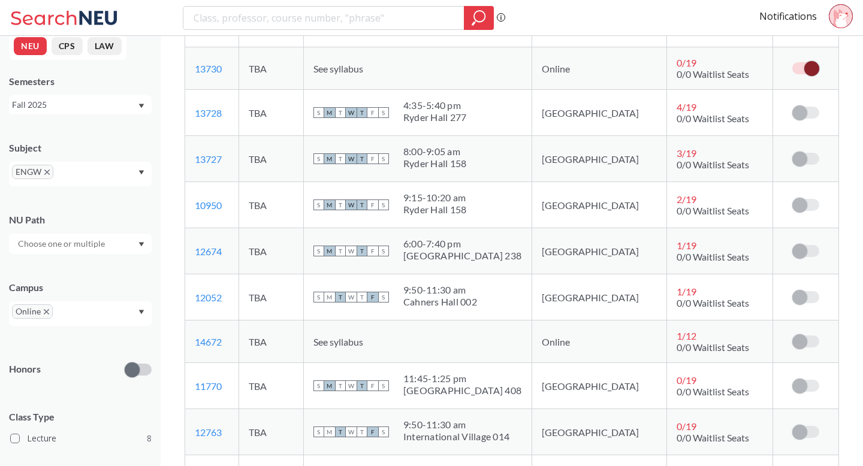
scroll to position [0, 0]
